Goal: Task Accomplishment & Management: Manage account settings

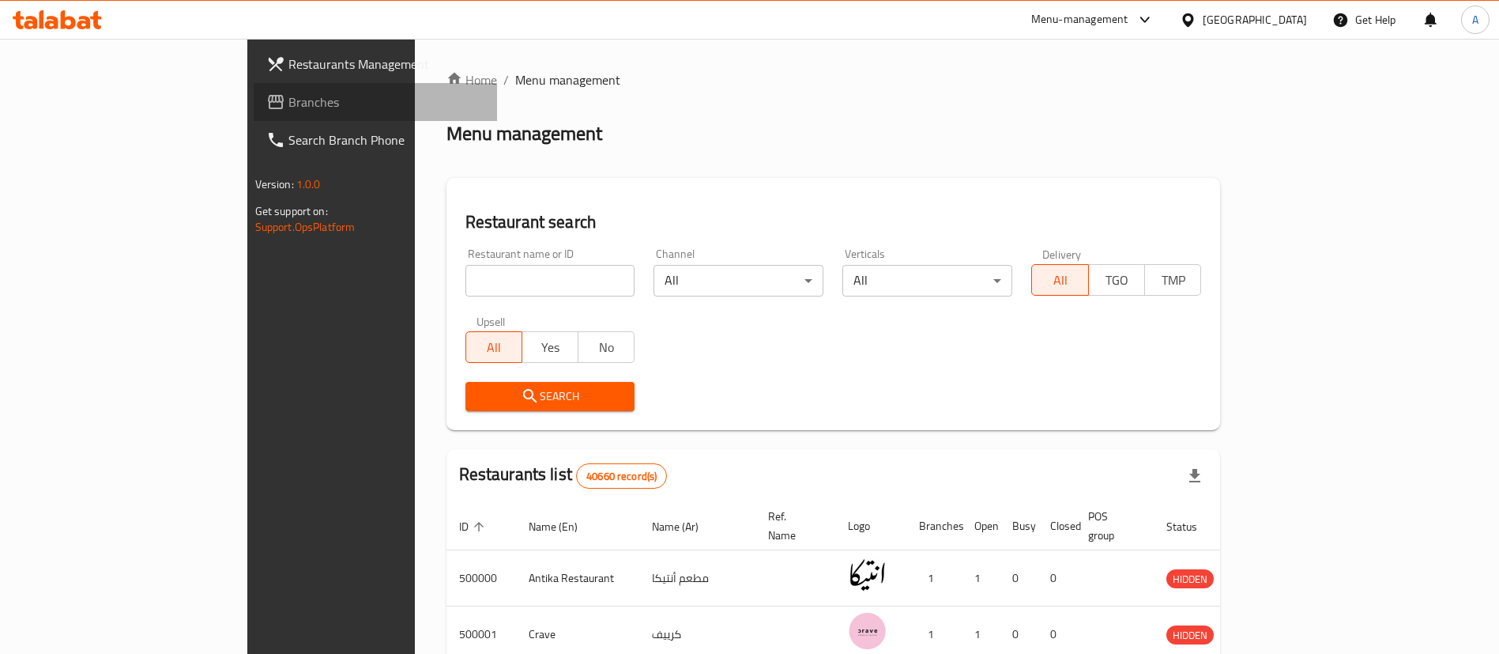
click at [288, 100] on span "Branches" at bounding box center [386, 101] width 197 height 19
click at [239, 89] on link "Branches" at bounding box center [368, 102] width 259 height 38
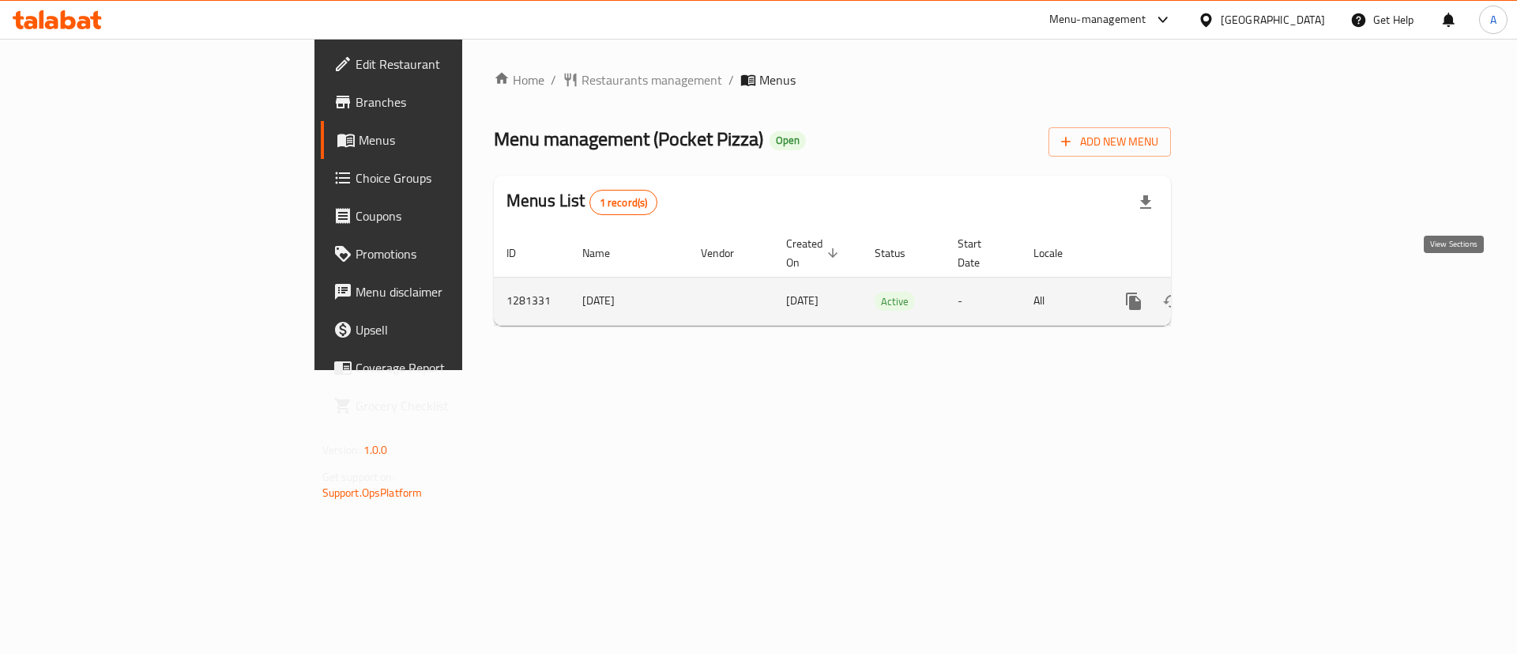
click at [1267, 295] on link "enhanced table" at bounding box center [1248, 301] width 38 height 38
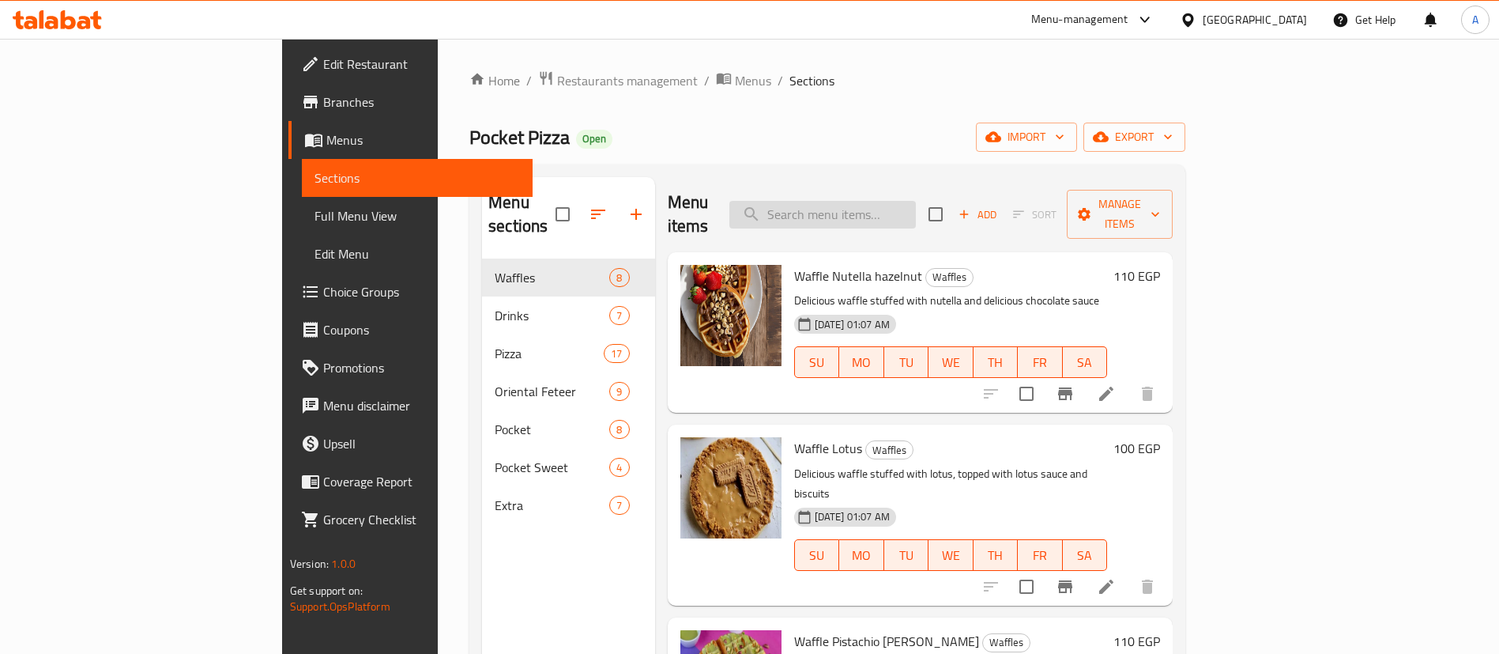
click at [916, 202] on input "search" at bounding box center [822, 215] width 187 height 28
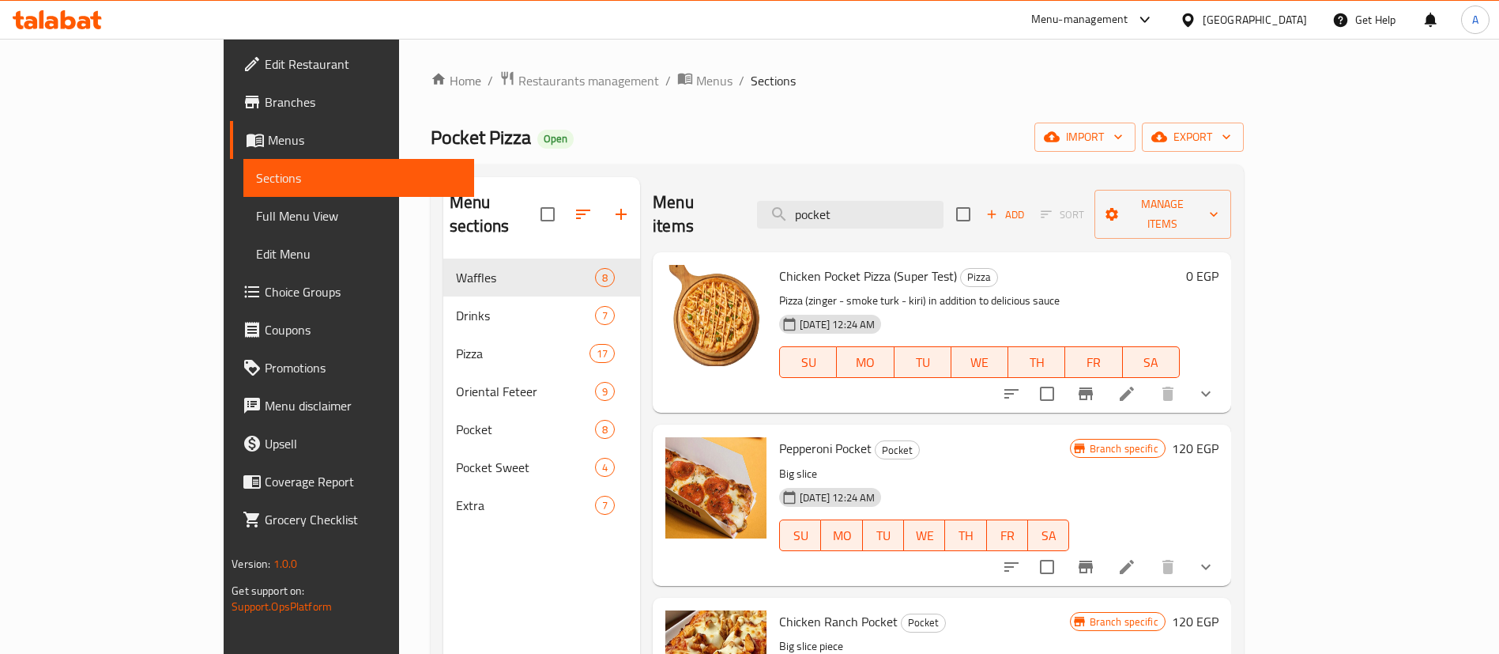
type input "pocket"
click at [1215, 384] on icon "show more" at bounding box center [1206, 393] width 19 height 19
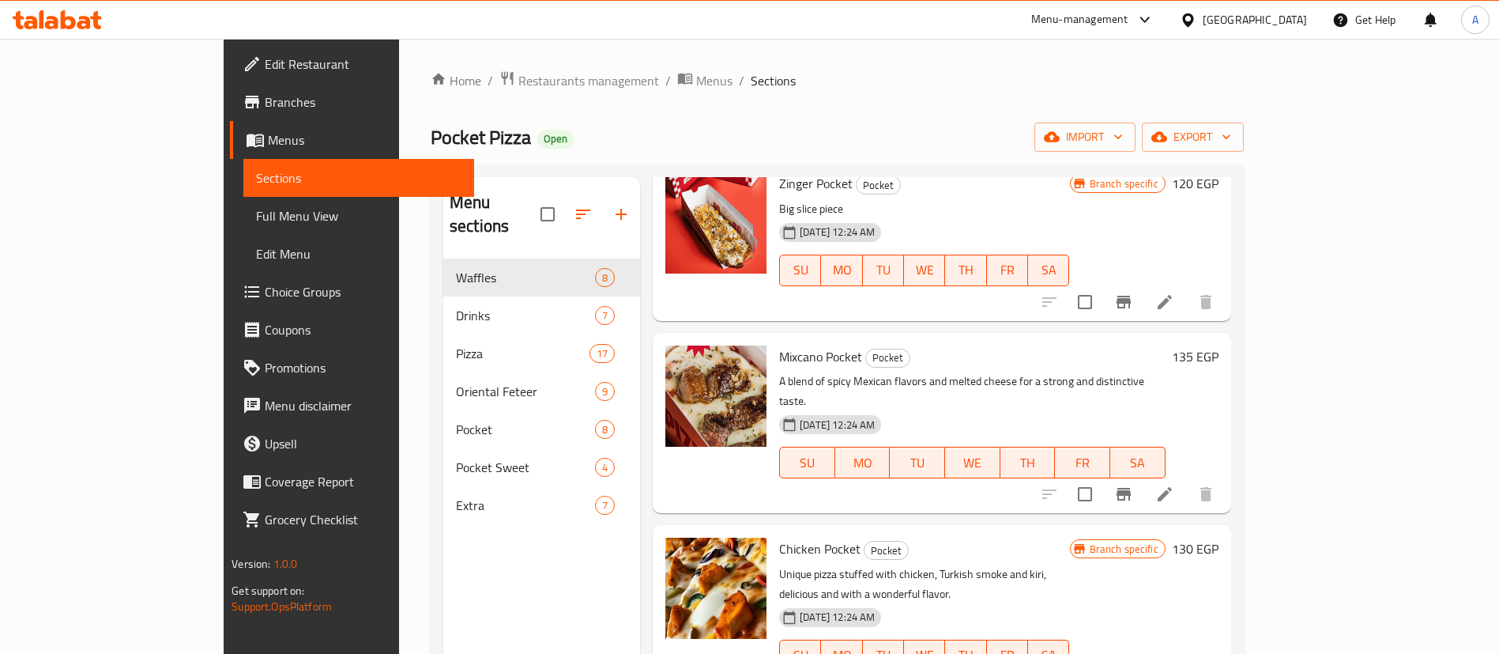
scroll to position [1076, 0]
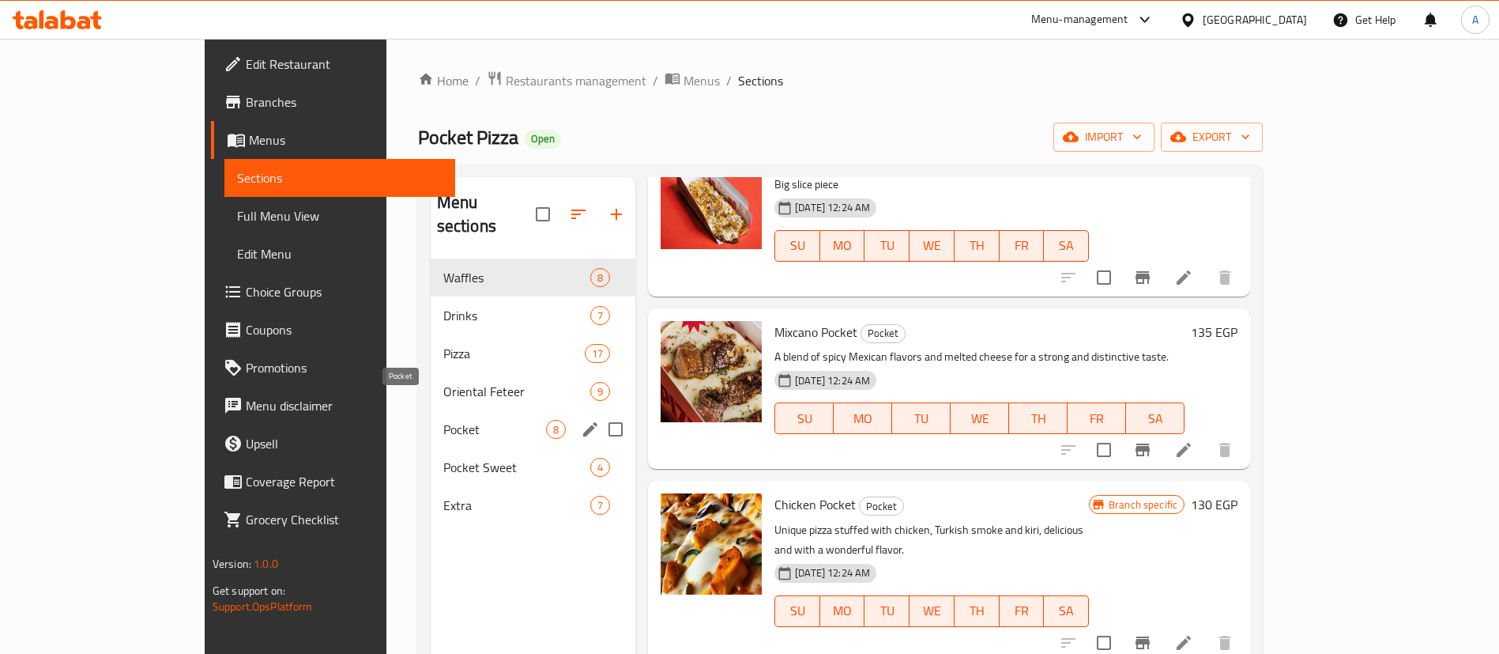
click at [443, 420] on span "Pocket" at bounding box center [494, 429] width 103 height 19
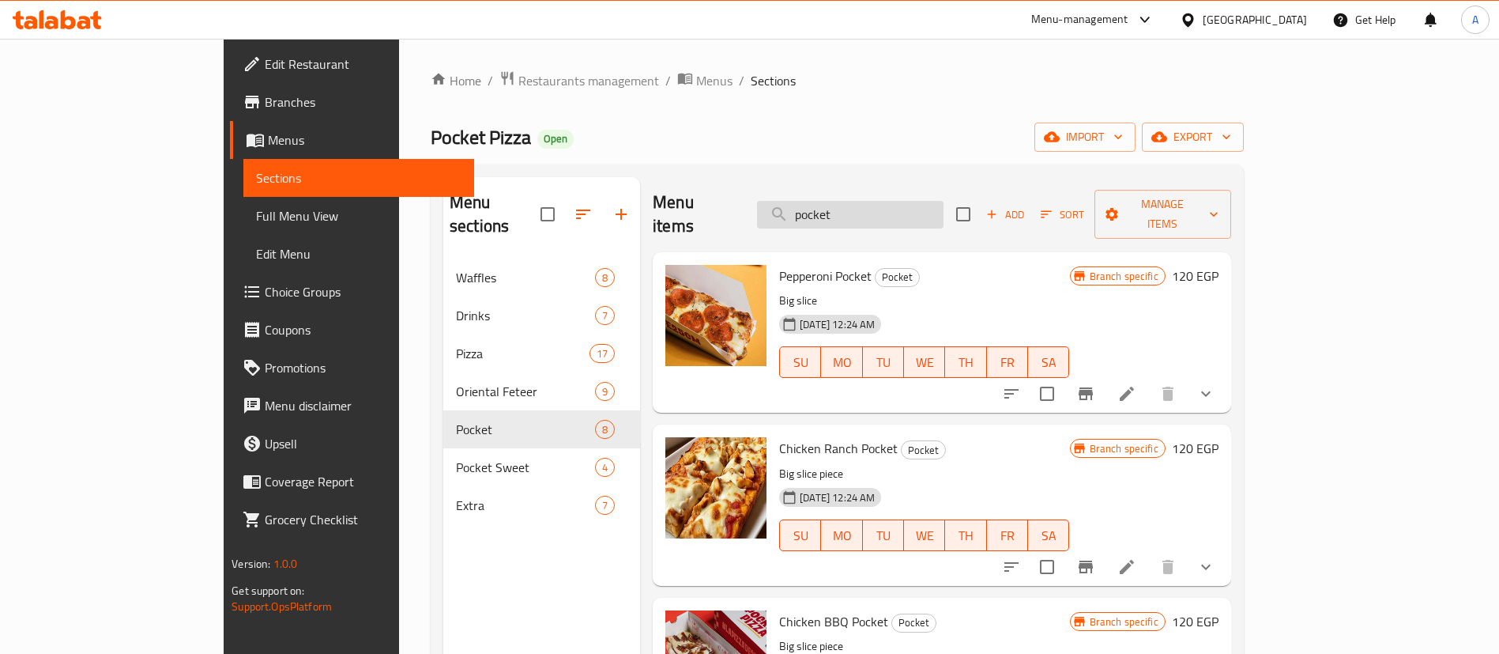
click at [906, 202] on input "pocket" at bounding box center [850, 215] width 187 height 28
click at [776, 164] on div "Menu sections Waffles 8 Drinks 7 Pizza 17 Oriental Feteer 9 Pocket 8 Pocket Swe…" at bounding box center [837, 503] width 813 height 679
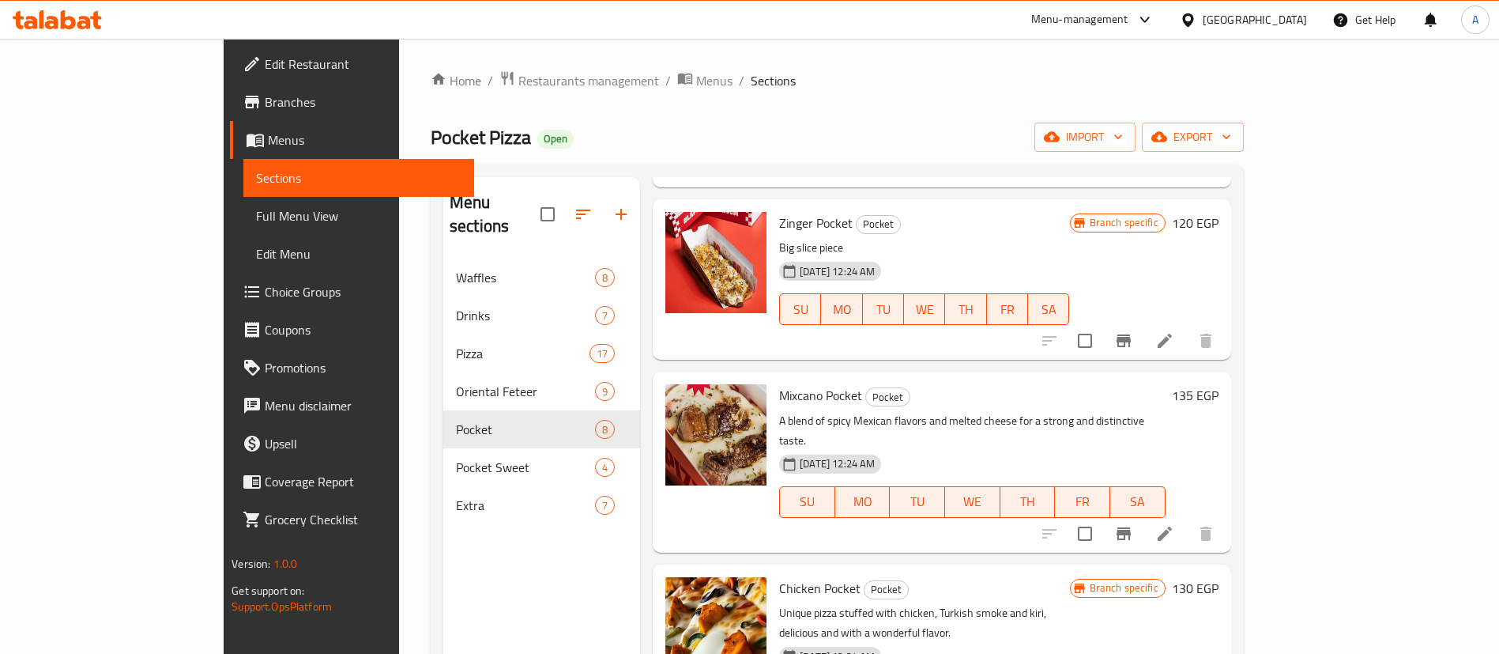
scroll to position [221, 0]
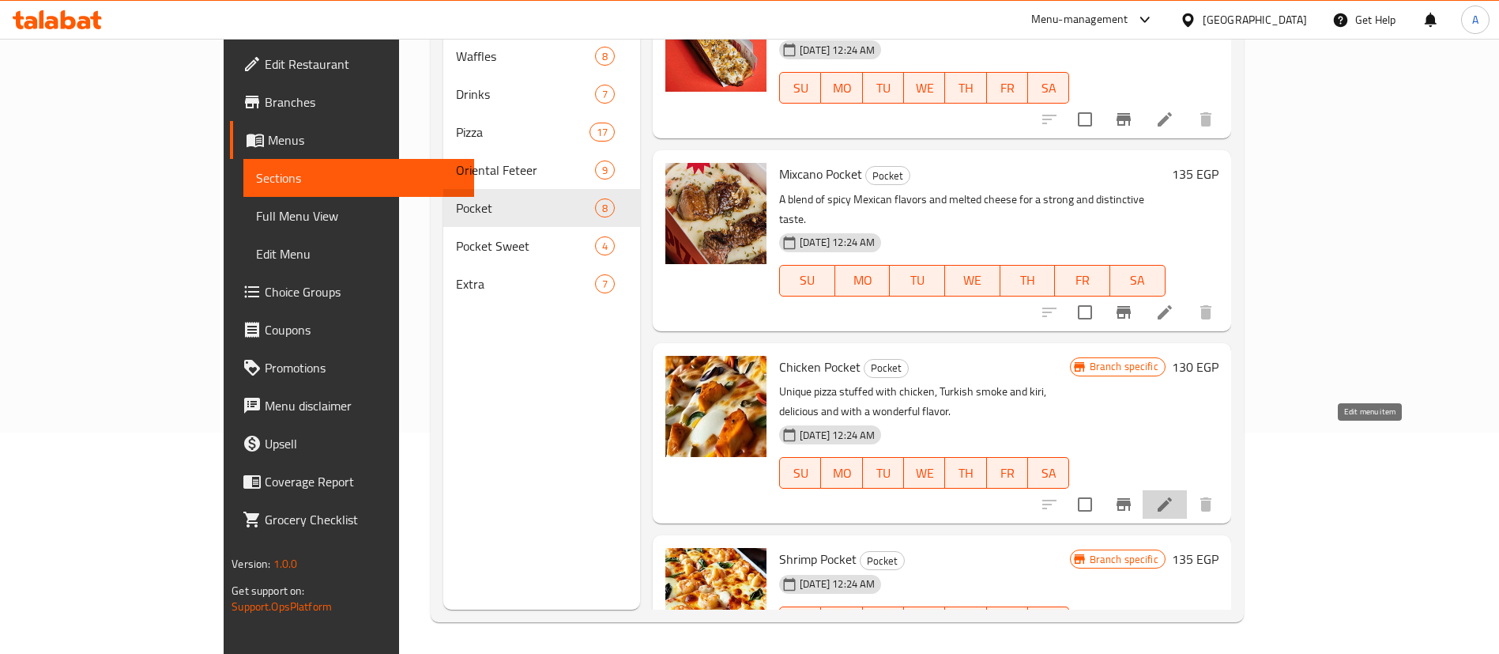
click at [1174, 495] on icon at bounding box center [1164, 504] width 19 height 19
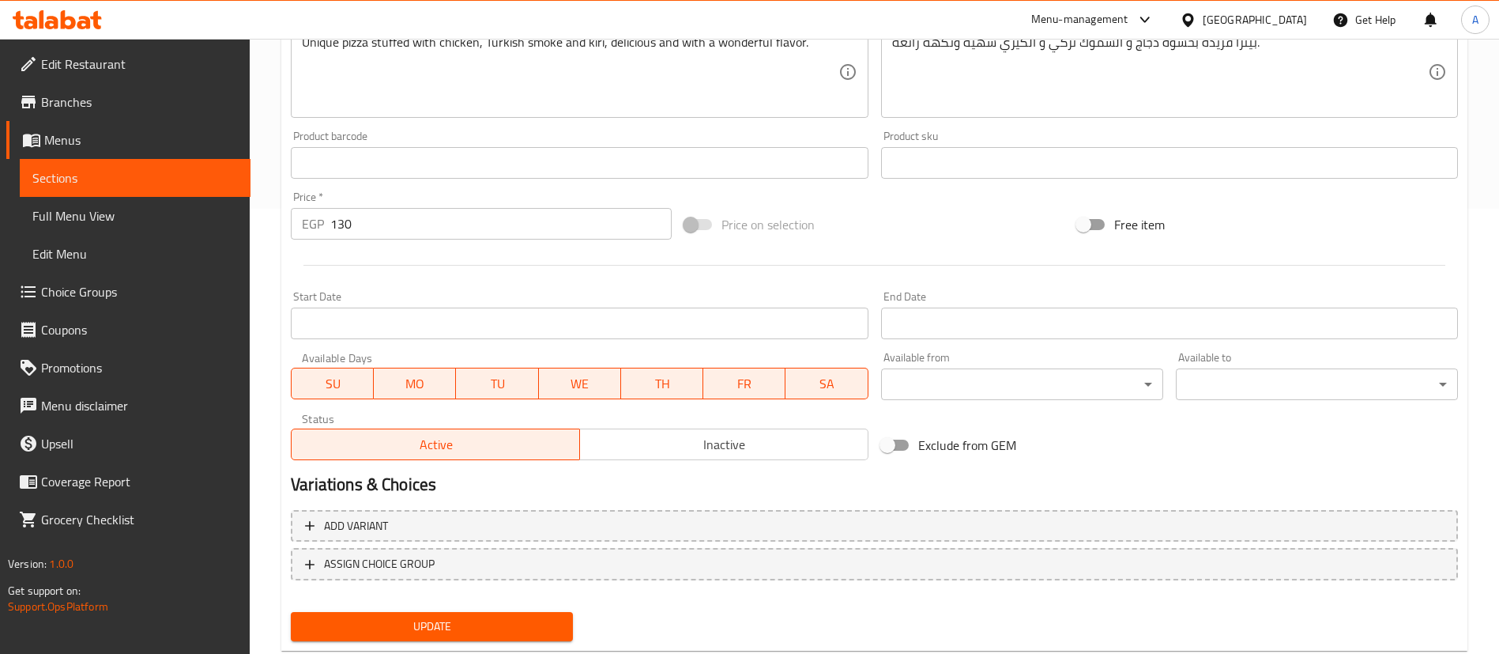
scroll to position [486, 0]
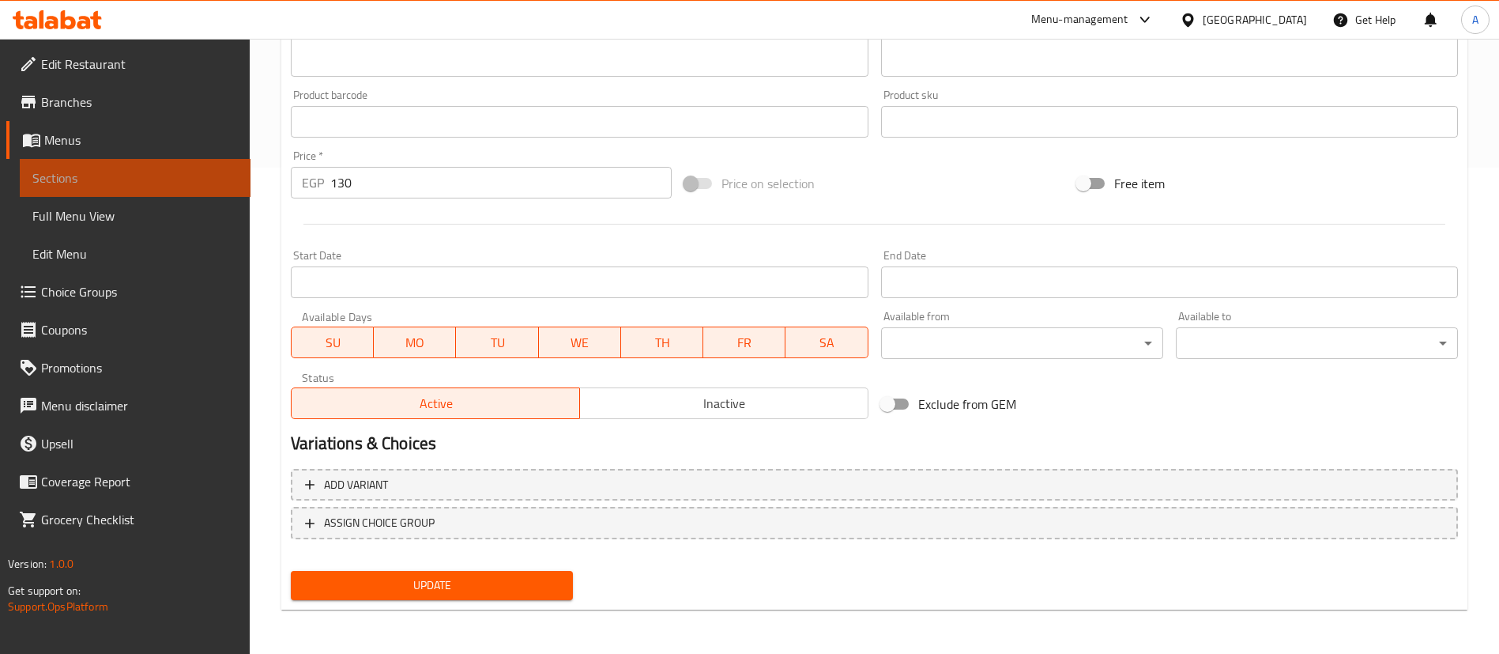
click at [60, 179] on span "Sections" at bounding box center [134, 177] width 205 height 19
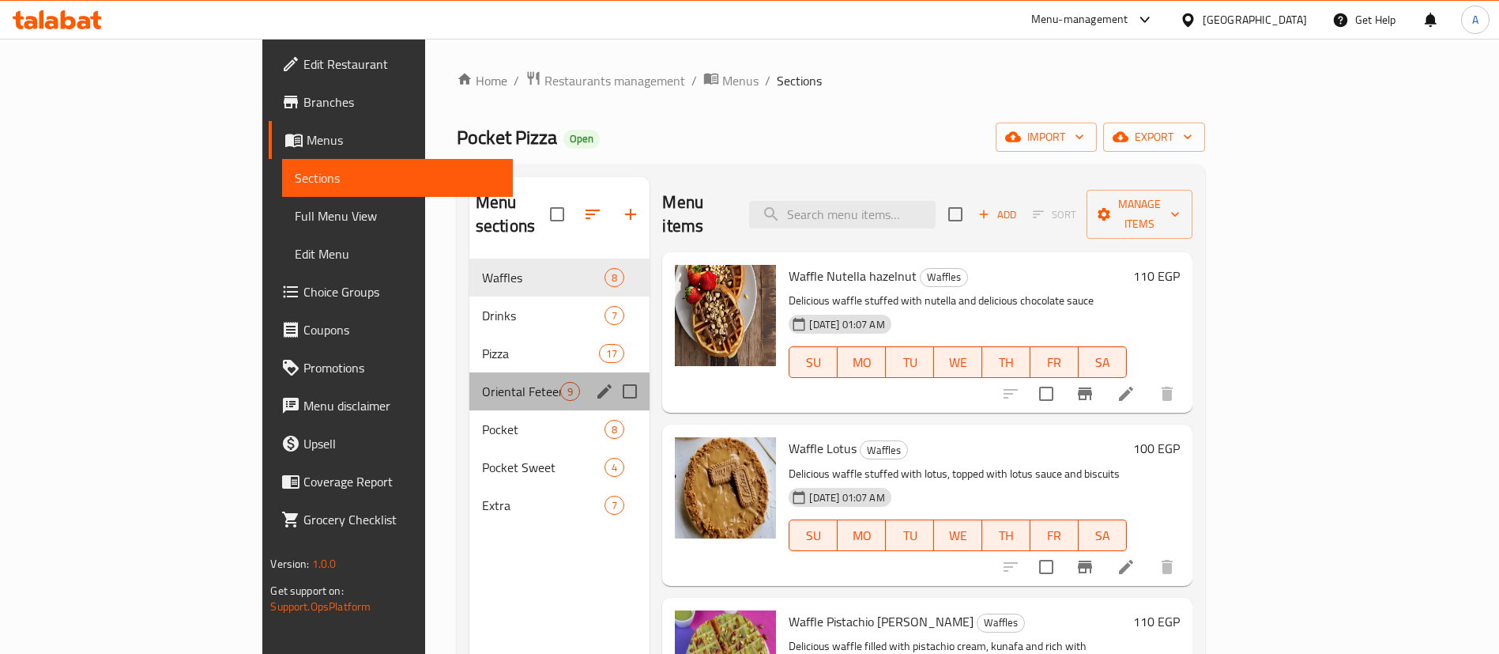
click at [469, 381] on div "Oriental Feteer 9" at bounding box center [559, 391] width 181 height 38
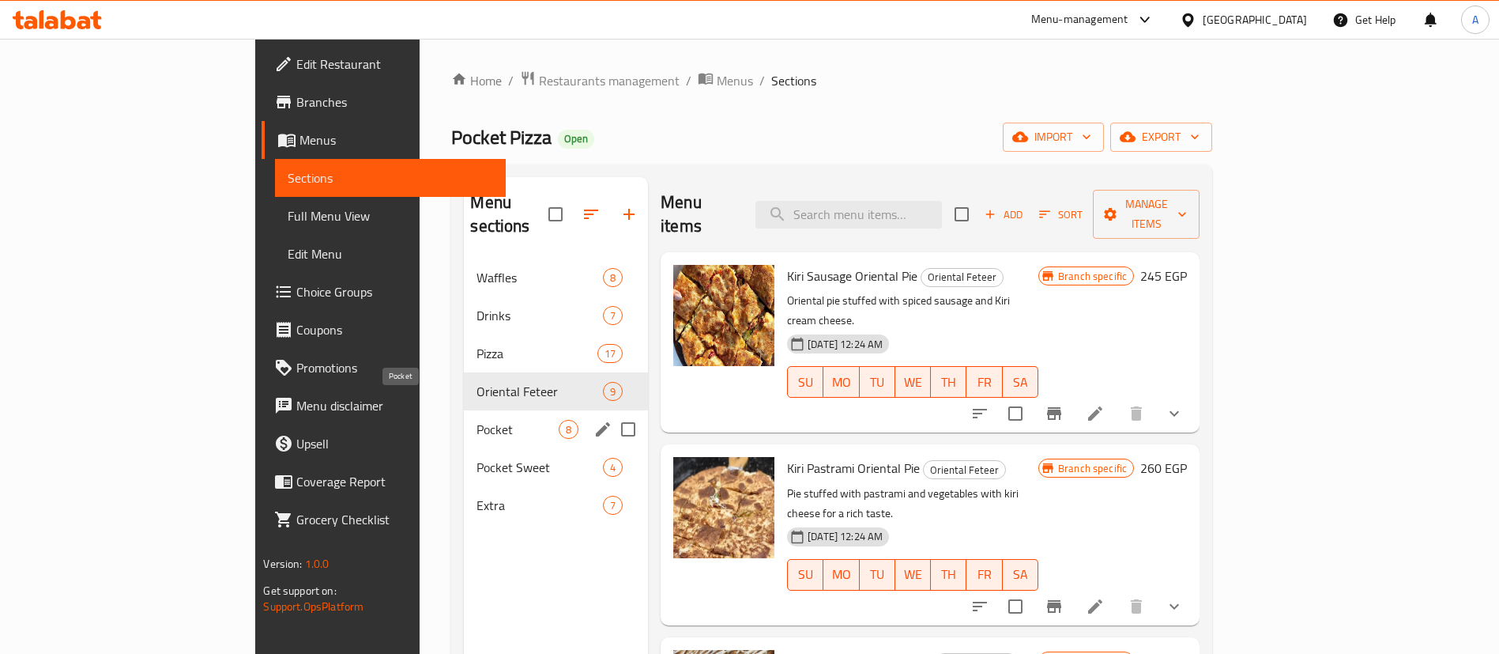
click at [477, 420] on span "Pocket" at bounding box center [518, 429] width 82 height 19
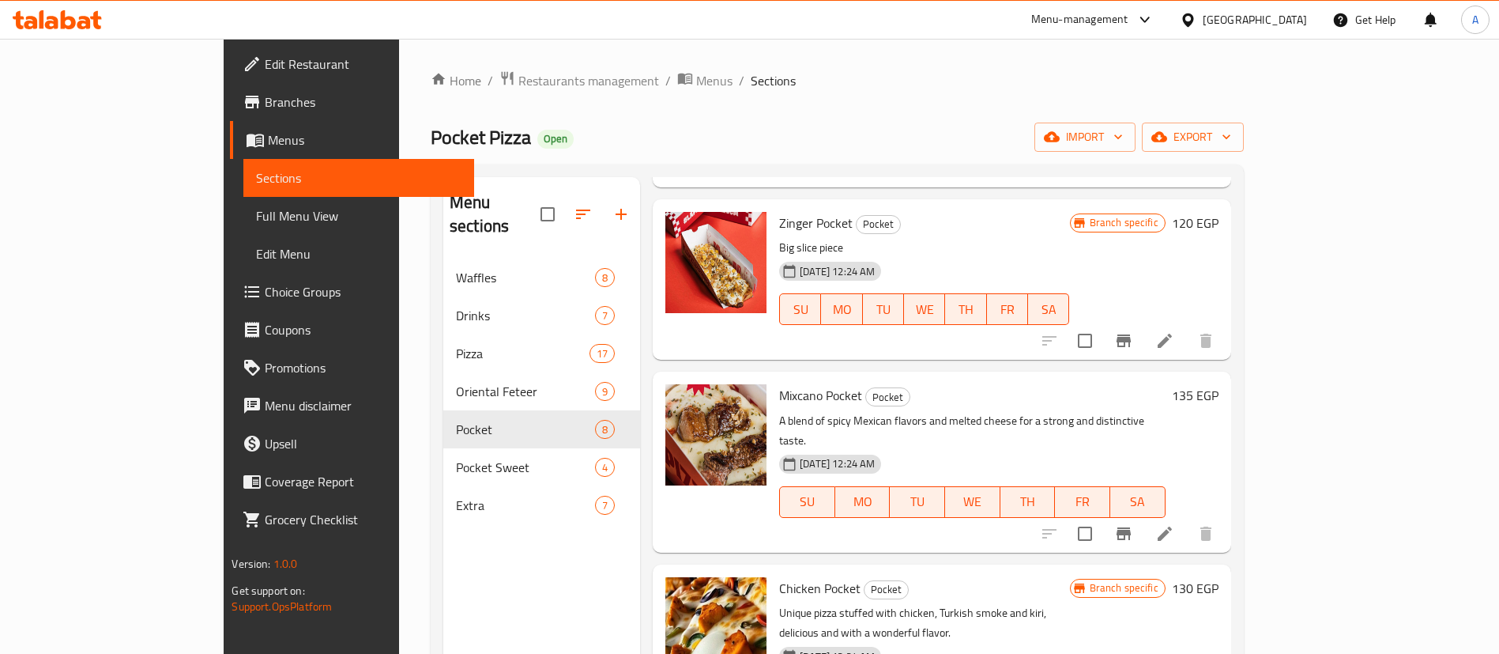
scroll to position [221, 0]
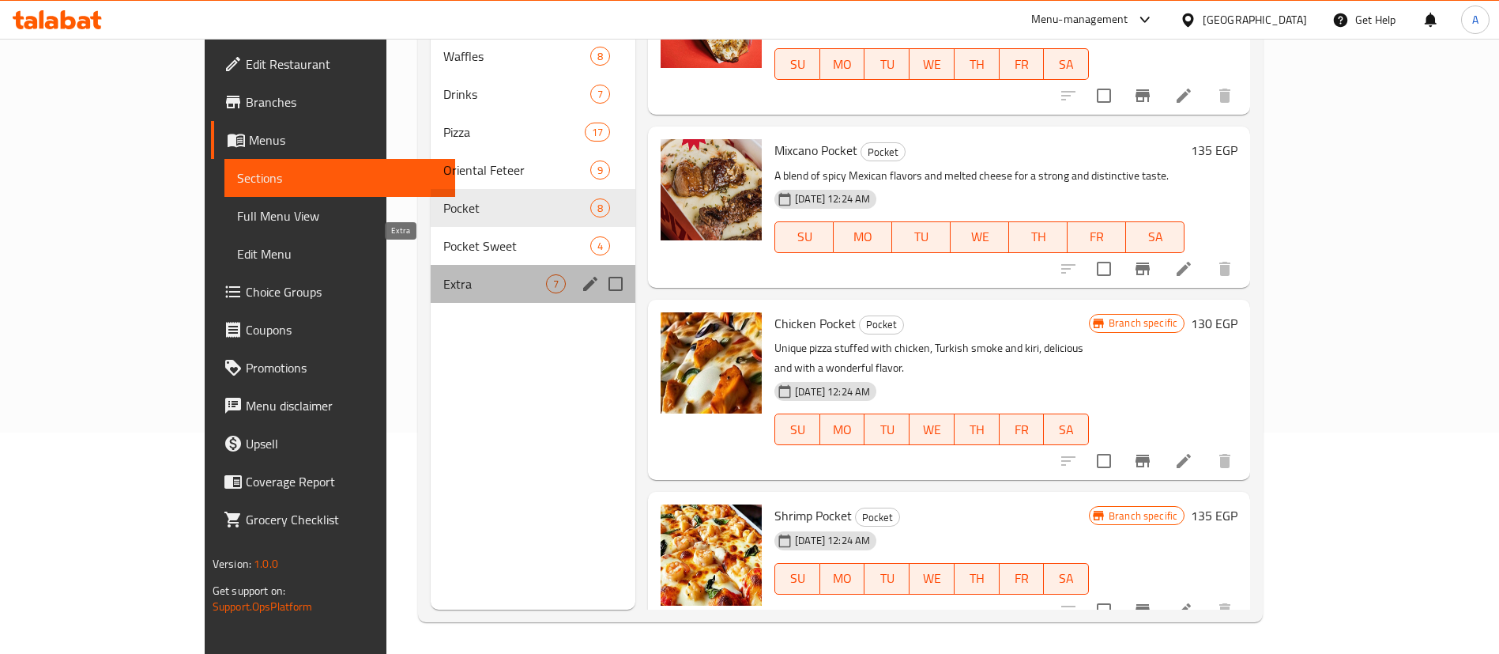
click at [443, 274] on span "Extra" at bounding box center [494, 283] width 103 height 19
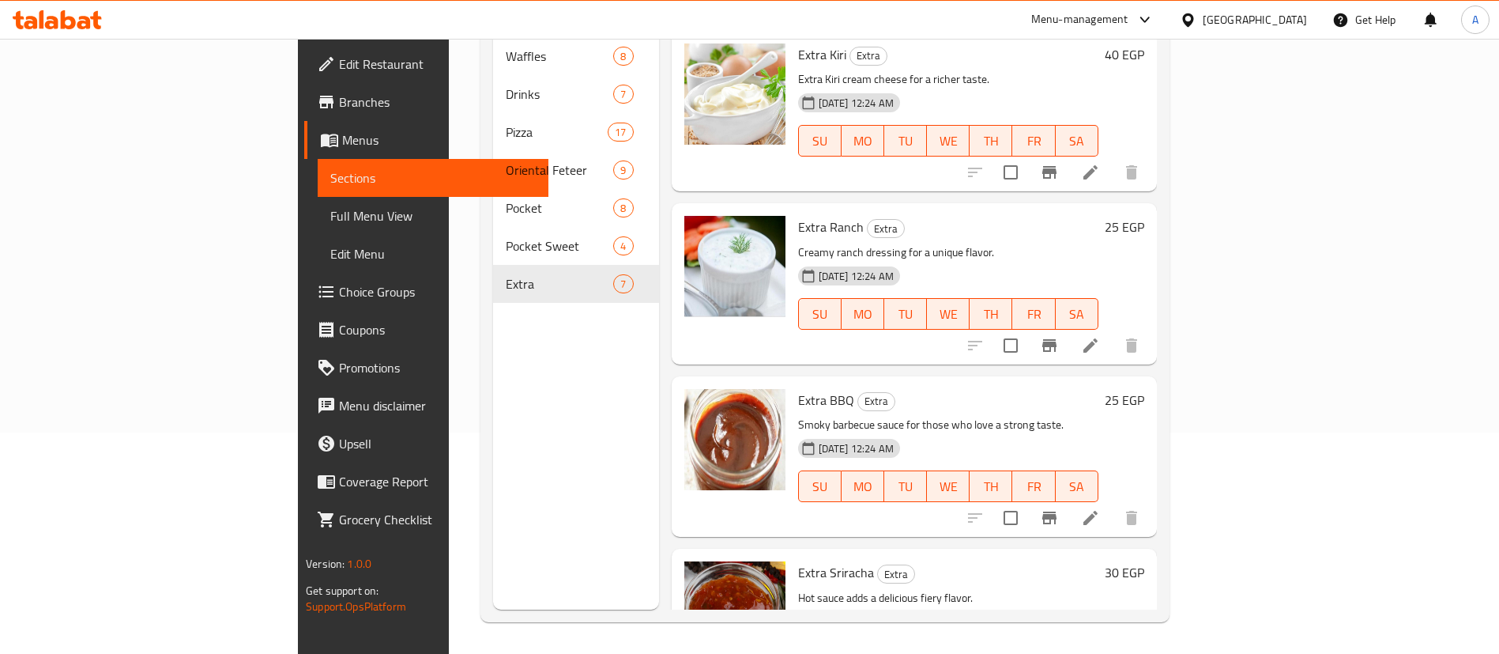
click at [339, 104] on span "Branches" at bounding box center [437, 101] width 197 height 19
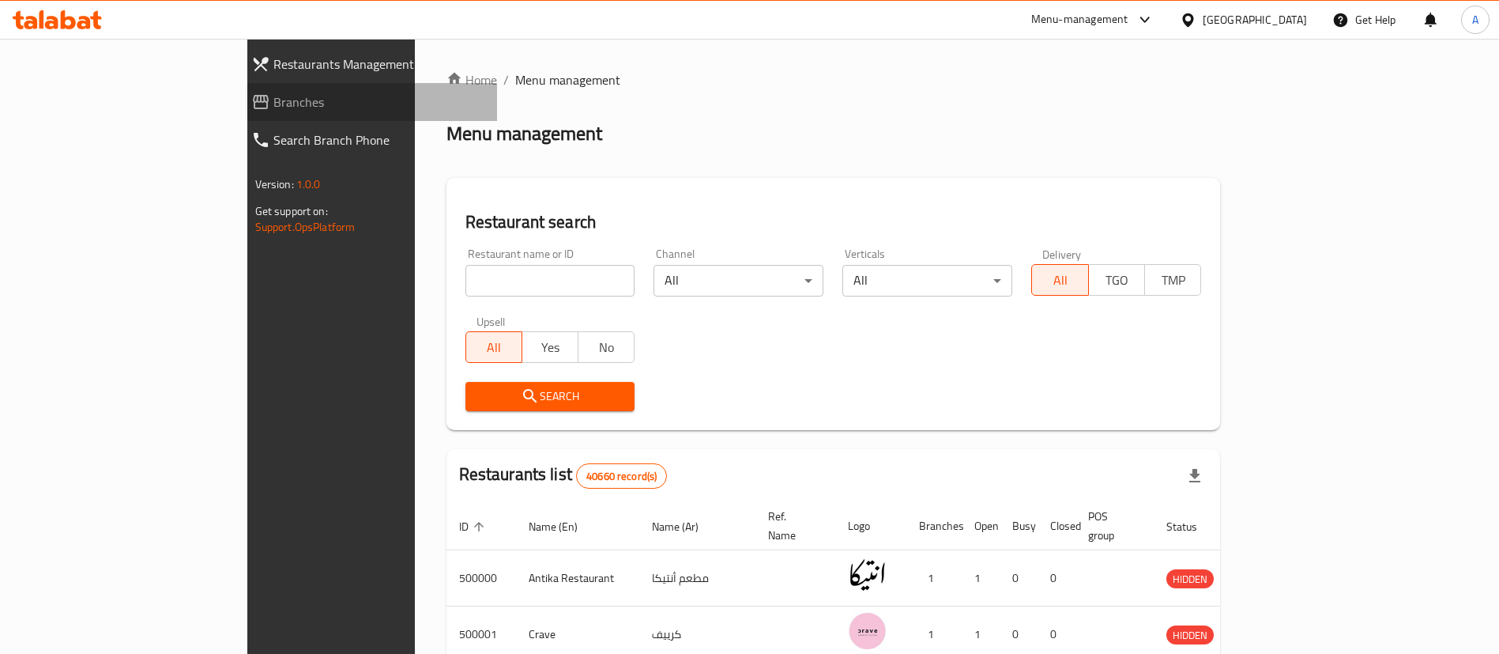
click at [273, 104] on span "Branches" at bounding box center [379, 101] width 212 height 19
click at [273, 99] on span "Branches" at bounding box center [379, 101] width 212 height 19
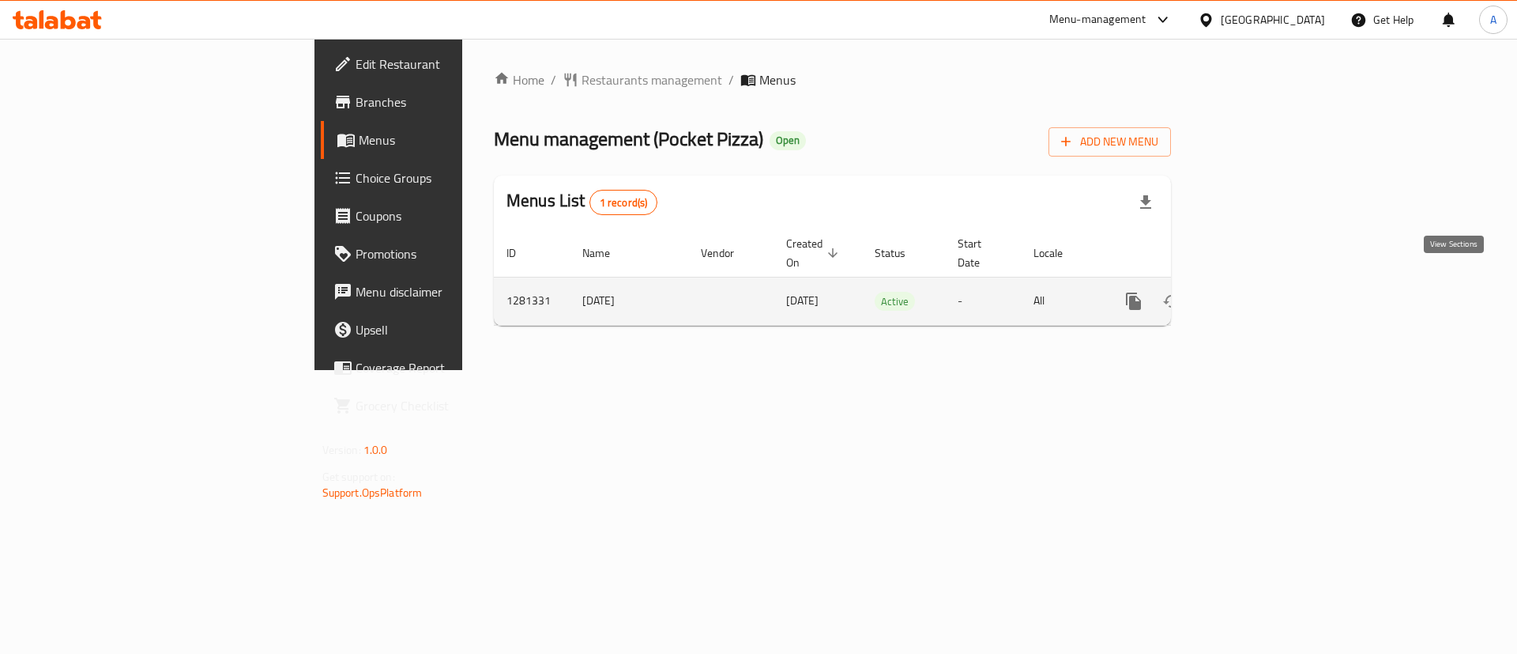
click at [1267, 284] on link "enhanced table" at bounding box center [1248, 301] width 38 height 38
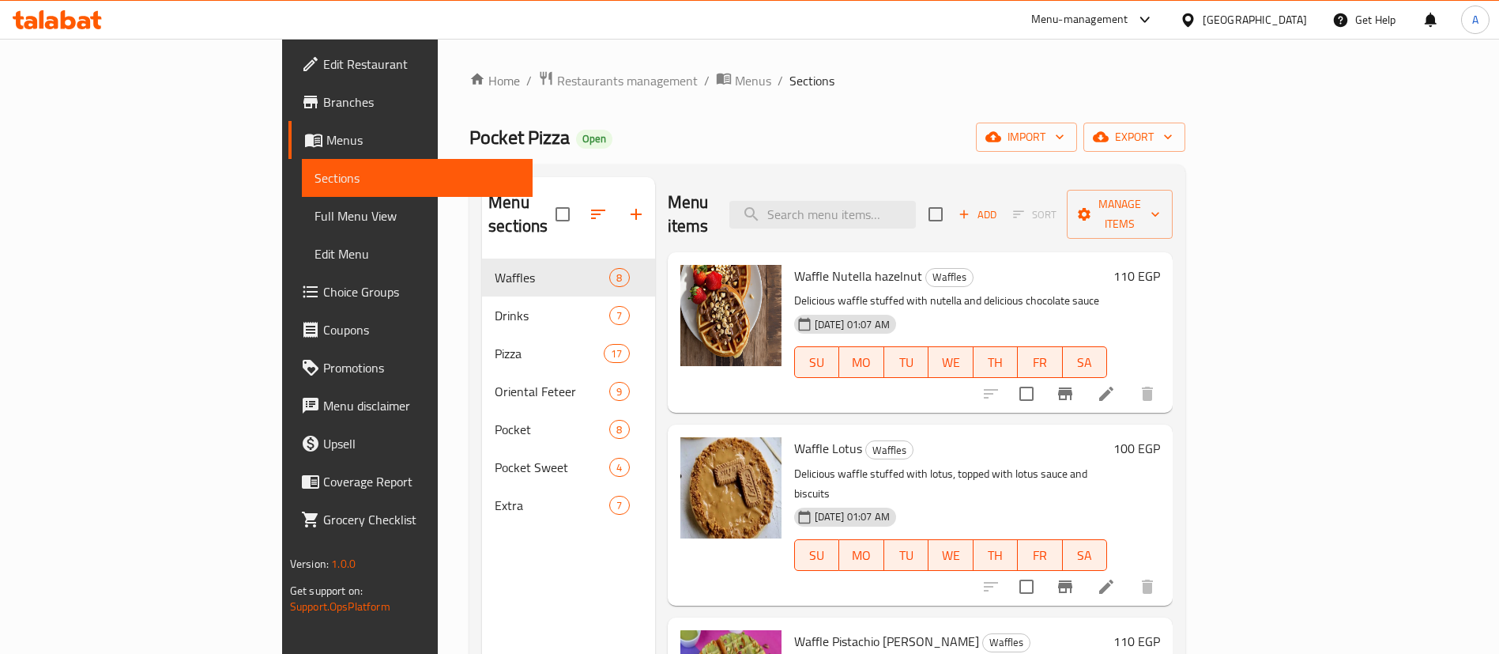
click at [1129, 18] on div "Menu-management" at bounding box center [1079, 19] width 97 height 19
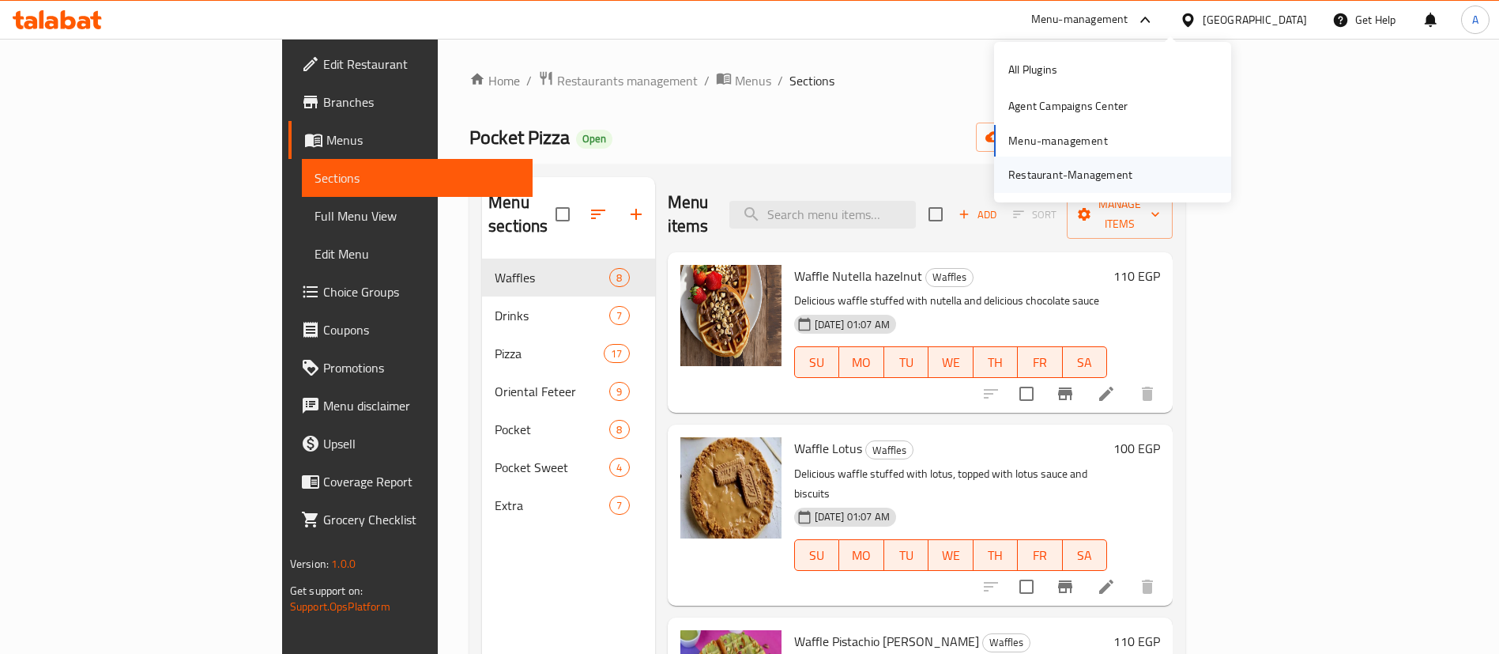
click at [1060, 175] on div "Restaurant-Management" at bounding box center [1070, 174] width 124 height 17
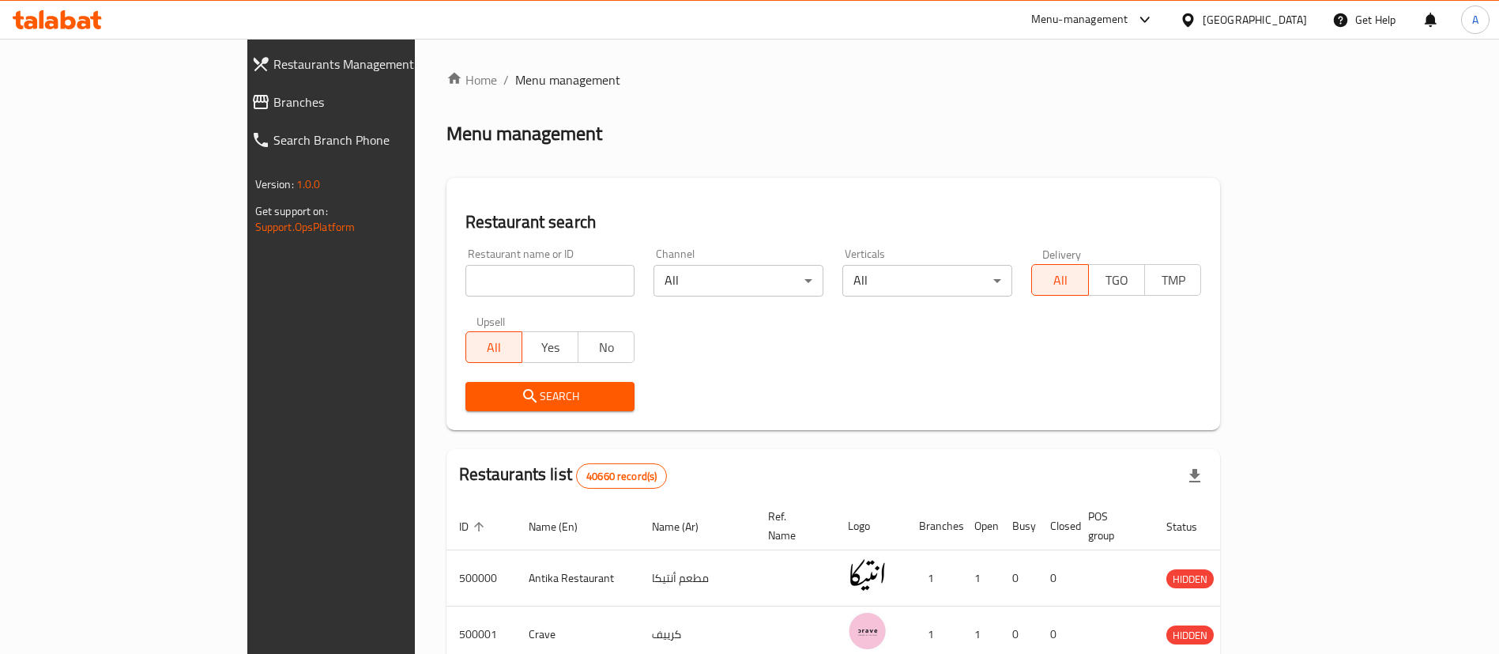
click at [273, 110] on span "Branches" at bounding box center [379, 101] width 212 height 19
click at [273, 106] on span "Branches" at bounding box center [379, 101] width 212 height 19
